Goal: Find specific page/section: Find specific page/section

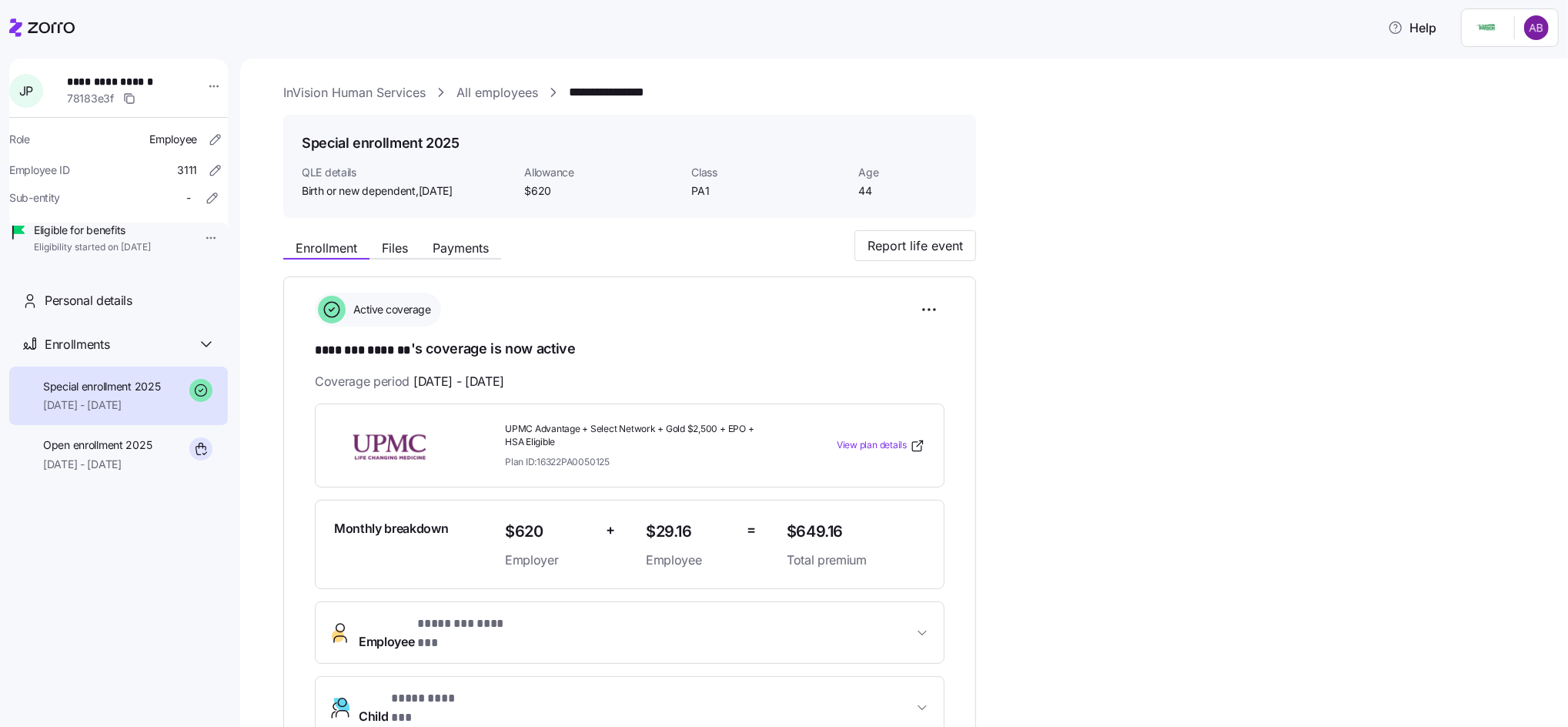
scroll to position [181, 0]
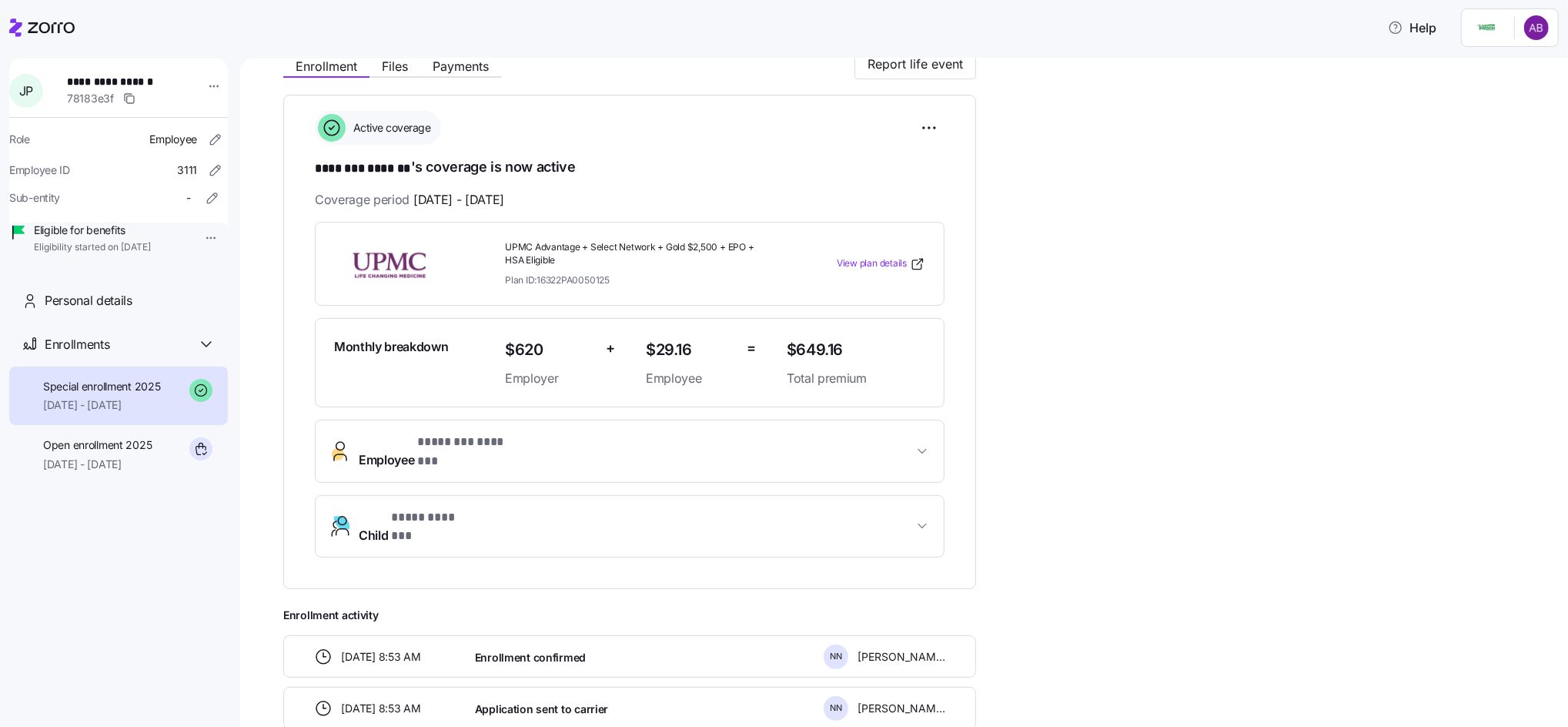
click at [47, 25] on icon at bounding box center [52, 27] width 47 height 11
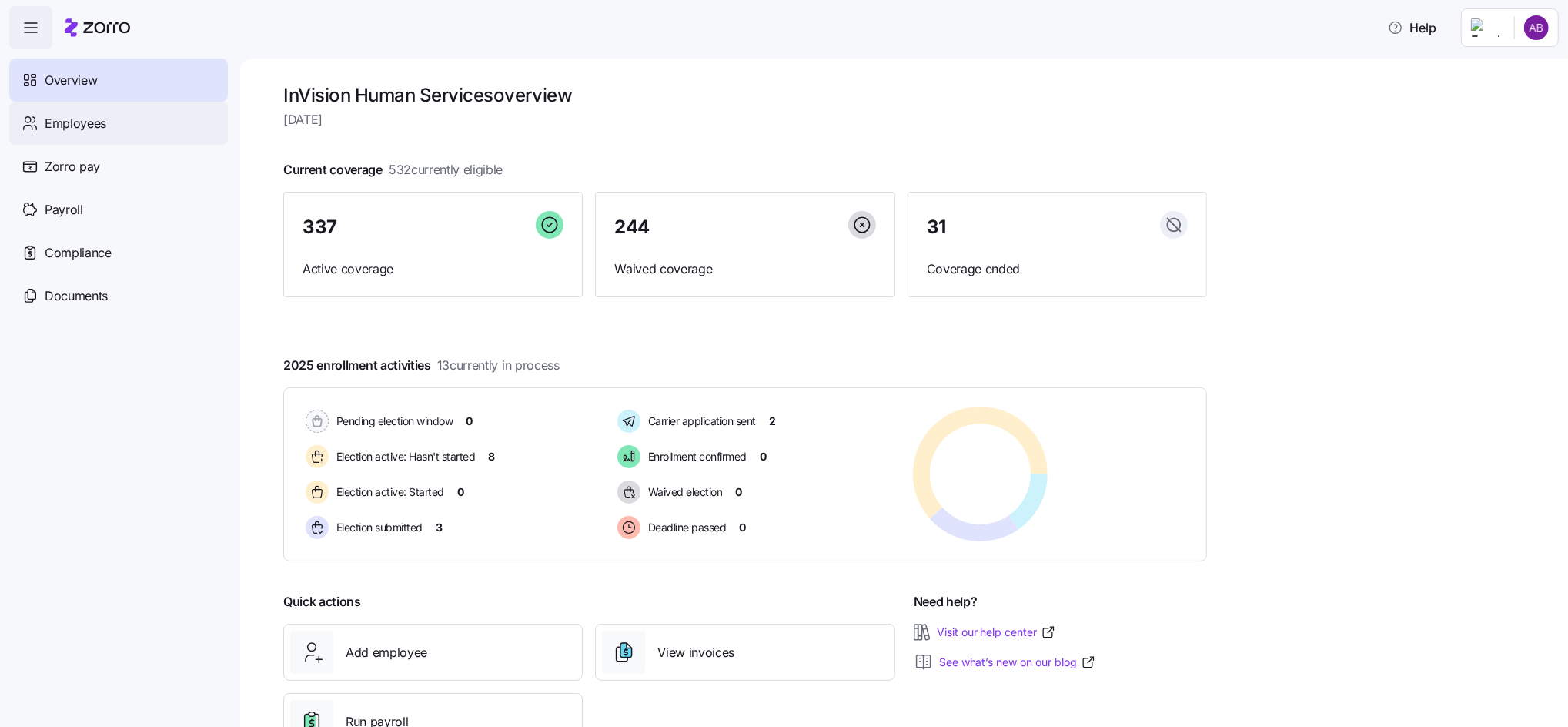
click at [75, 126] on span "Employees" at bounding box center [75, 124] width 61 height 19
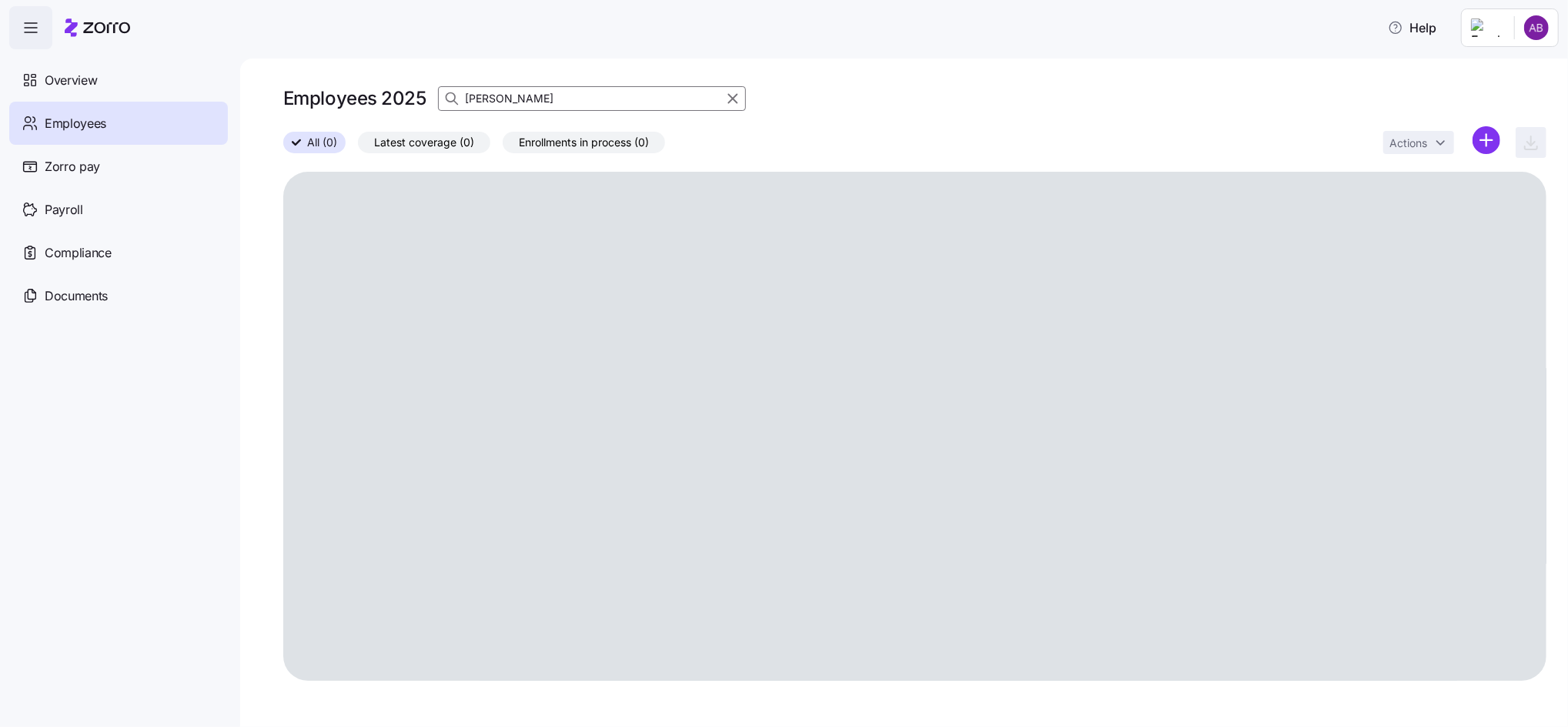
drag, startPoint x: 508, startPoint y: 96, endPoint x: 463, endPoint y: 102, distance: 45.4
click at [463, 102] on div "[PERSON_NAME]" at bounding box center [592, 98] width 308 height 25
type input "[PERSON_NAME]"
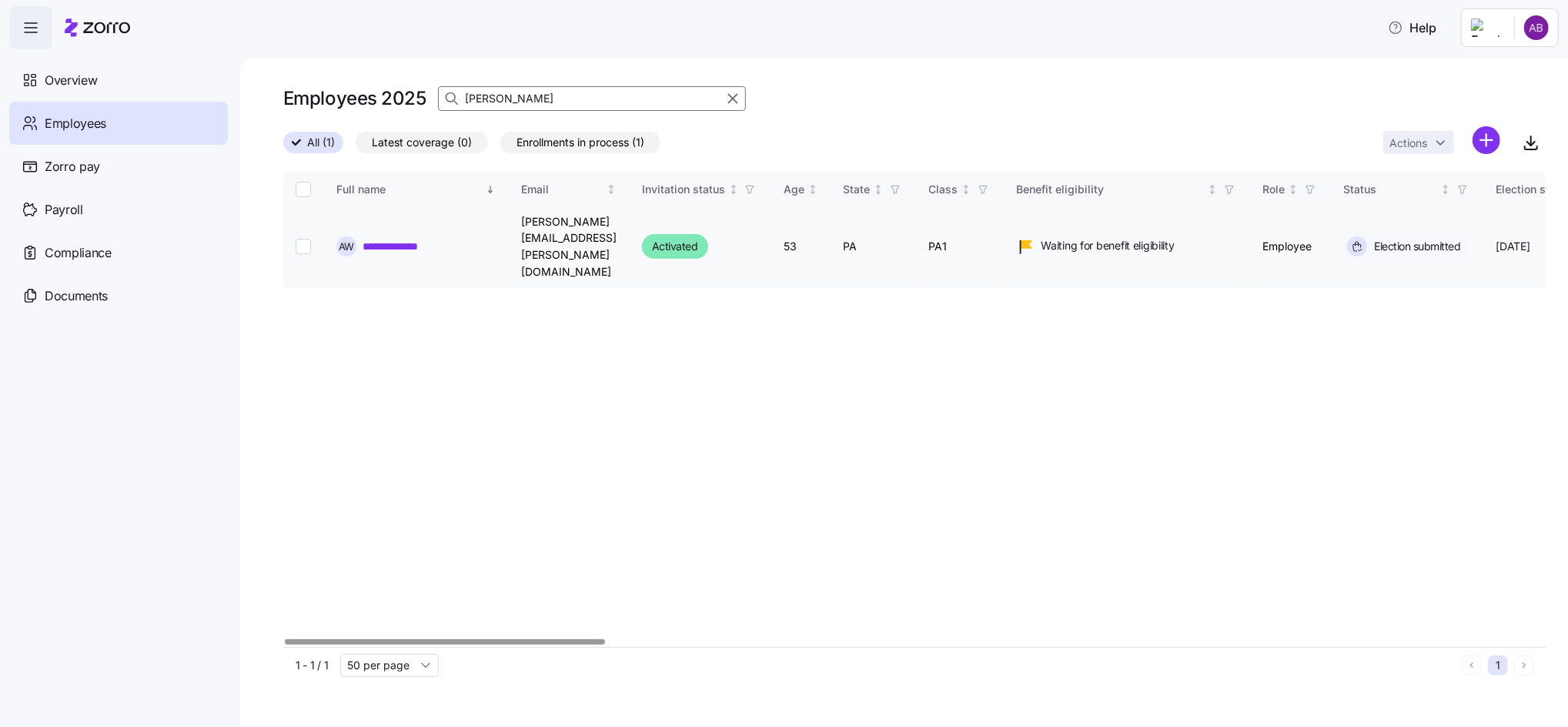
click at [413, 238] on link "**********" at bounding box center [409, 246] width 93 height 16
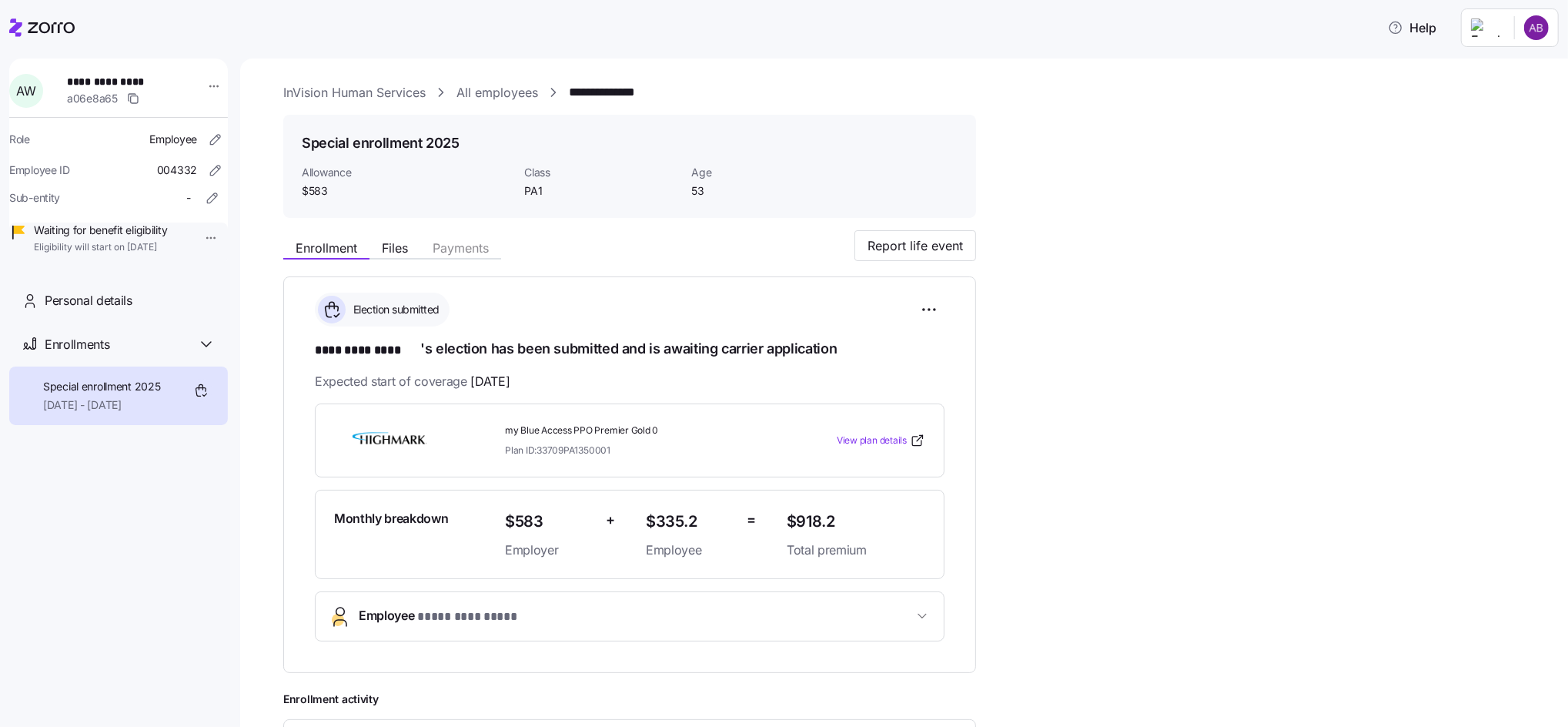
click at [512, 98] on link "All employees" at bounding box center [497, 93] width 81 height 19
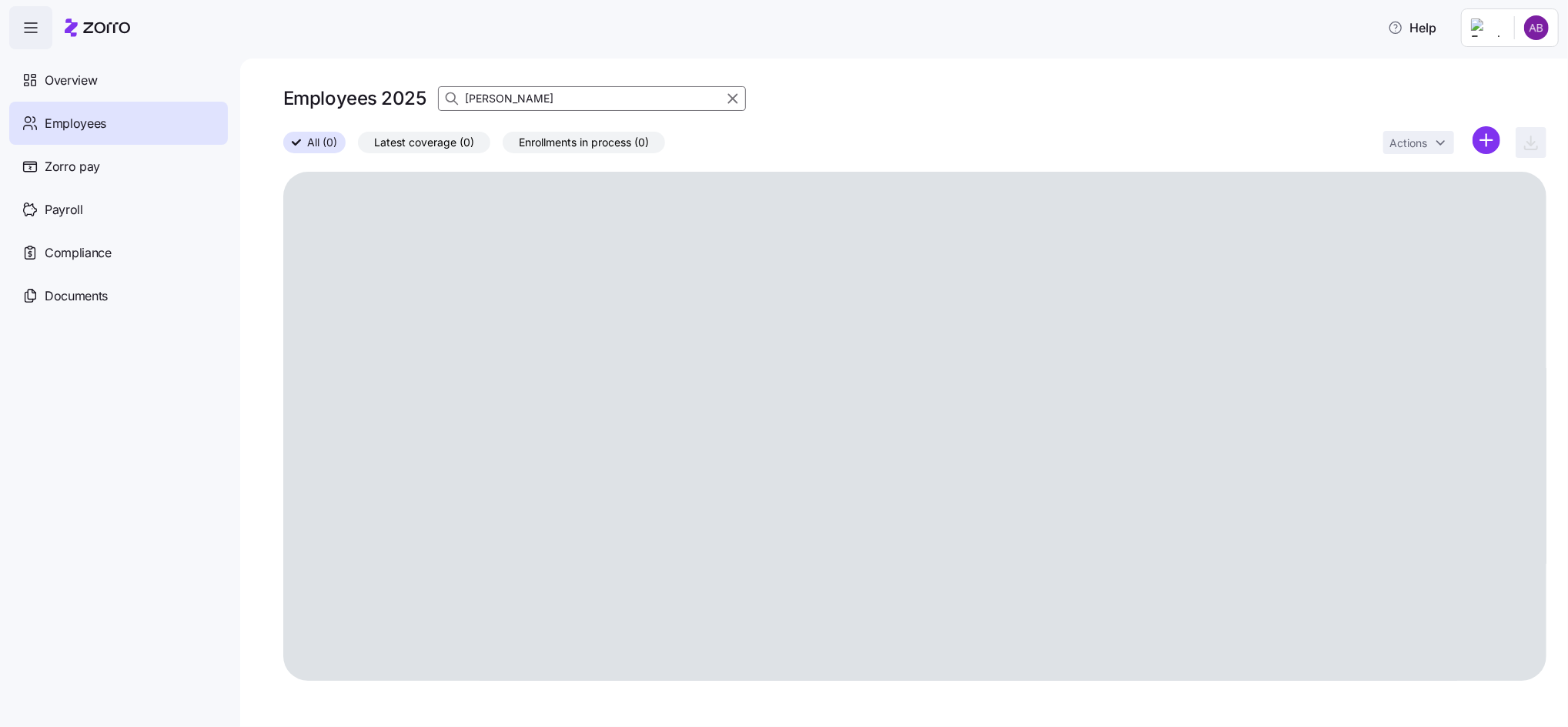
drag, startPoint x: 537, startPoint y: 95, endPoint x: 461, endPoint y: 108, distance: 77.1
click at [461, 108] on div "[PERSON_NAME]" at bounding box center [592, 98] width 308 height 25
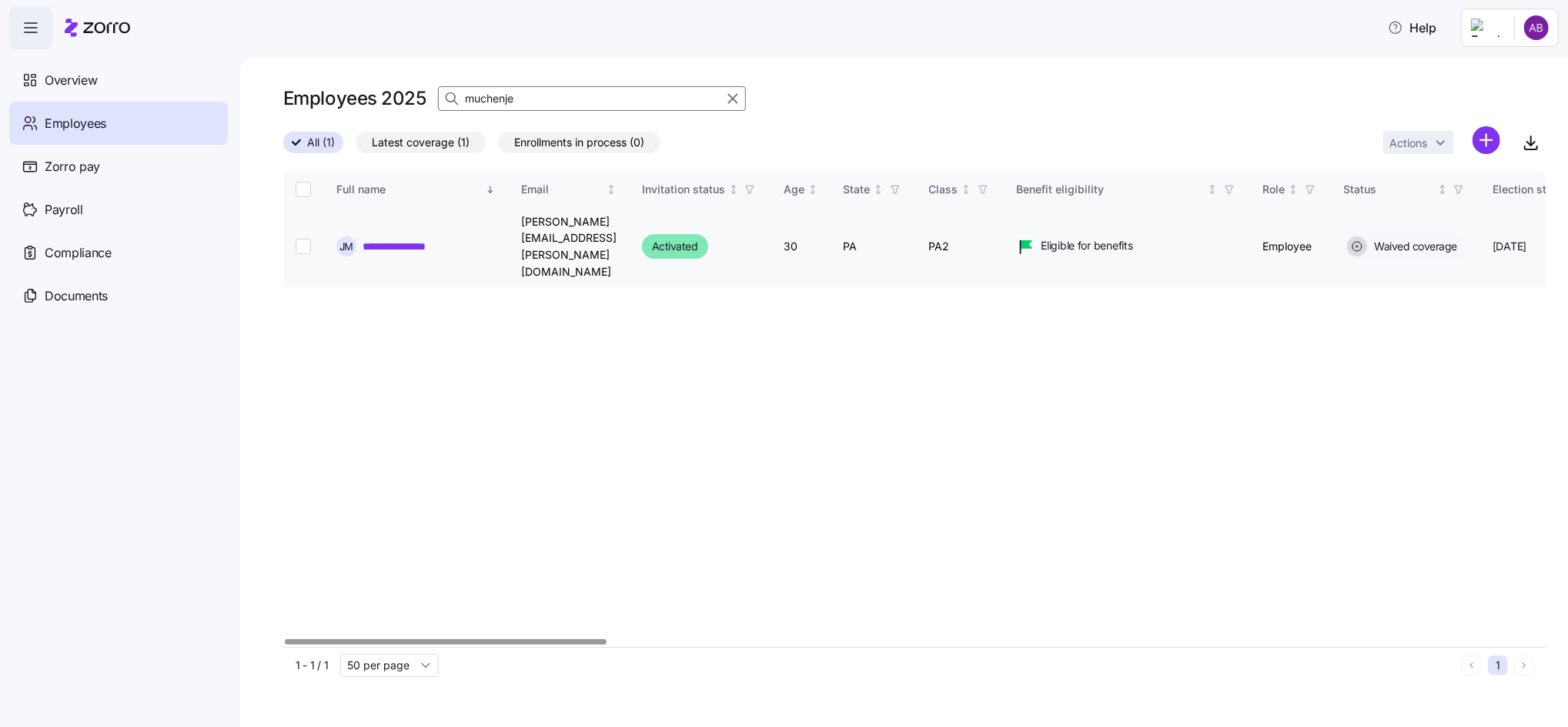
type input "muchenje"
click at [392, 238] on link "**********" at bounding box center [407, 246] width 89 height 16
